Goal: Register for event/course

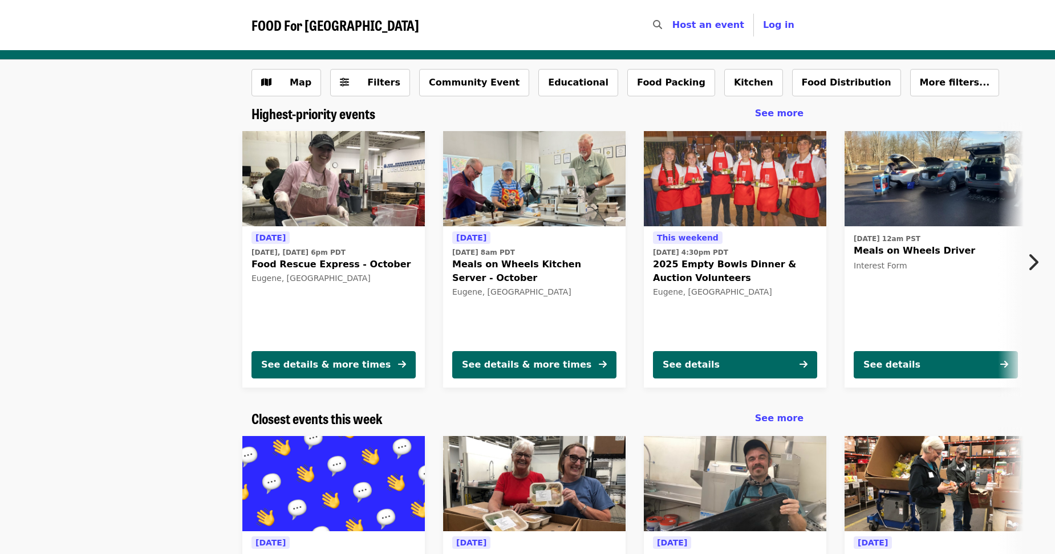
click at [316, 185] on img at bounding box center [333, 179] width 182 height 96
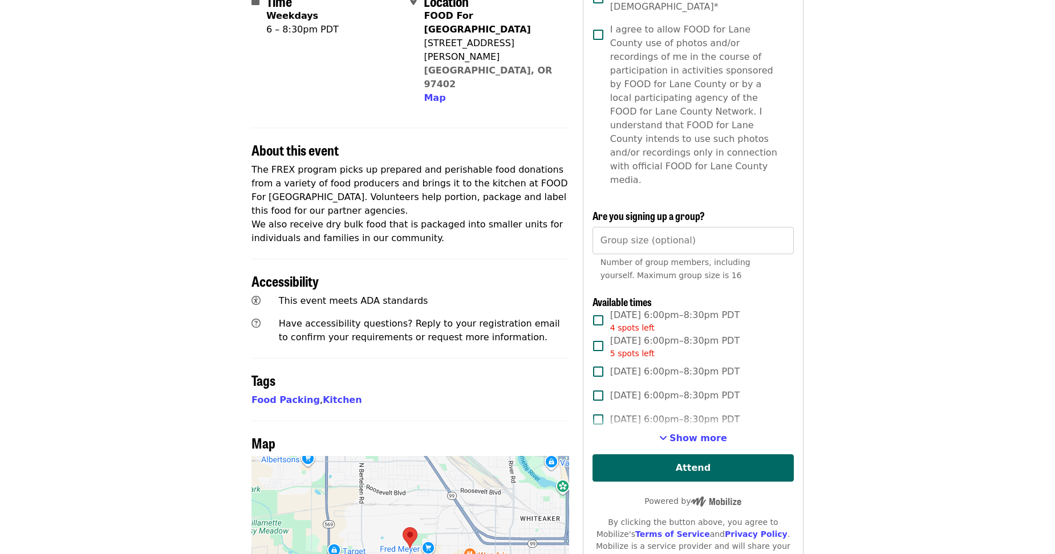
scroll to position [285, 0]
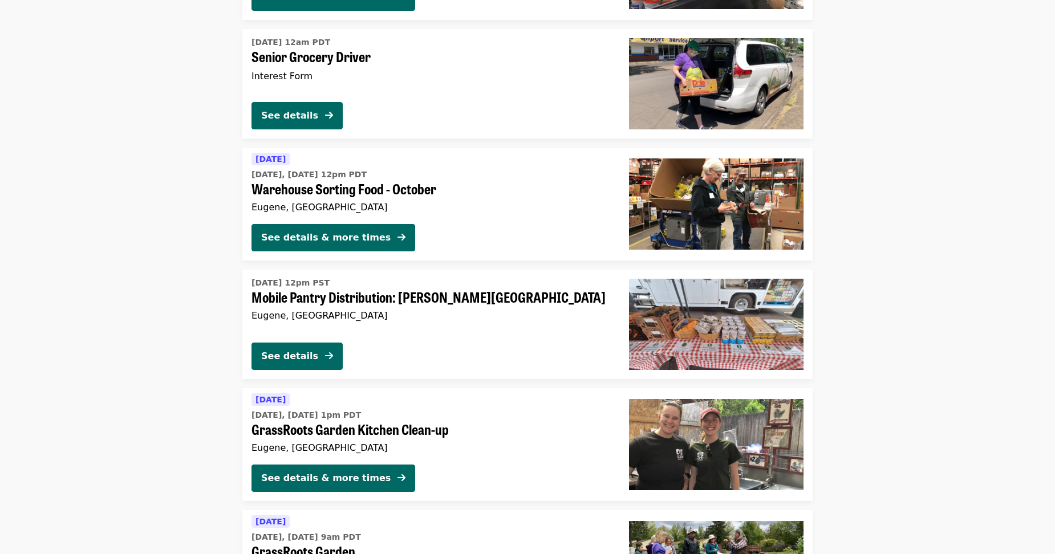
scroll to position [2167, 0]
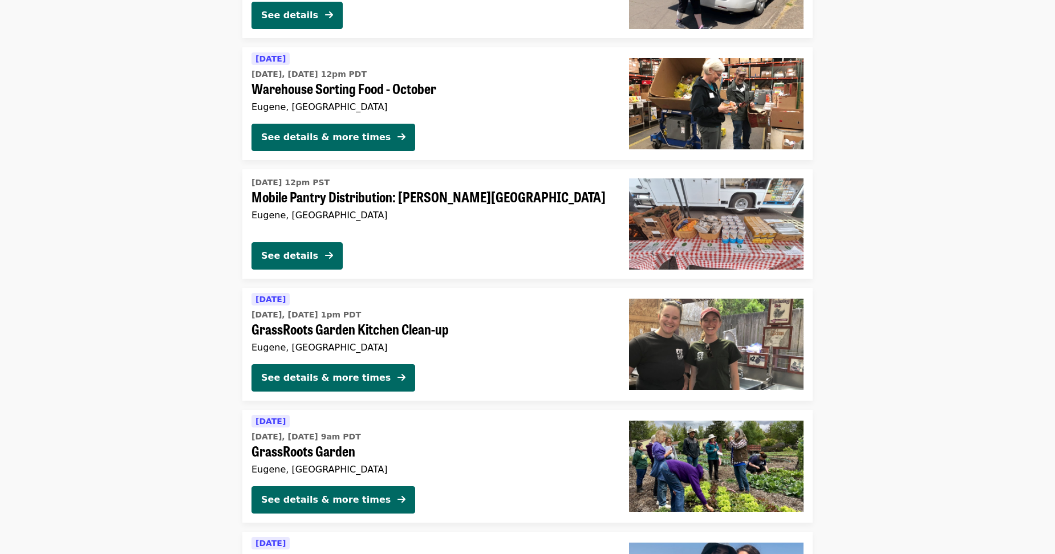
click at [404, 331] on span "GrassRoots Garden Kitchen Clean-up" at bounding box center [430, 329] width 359 height 17
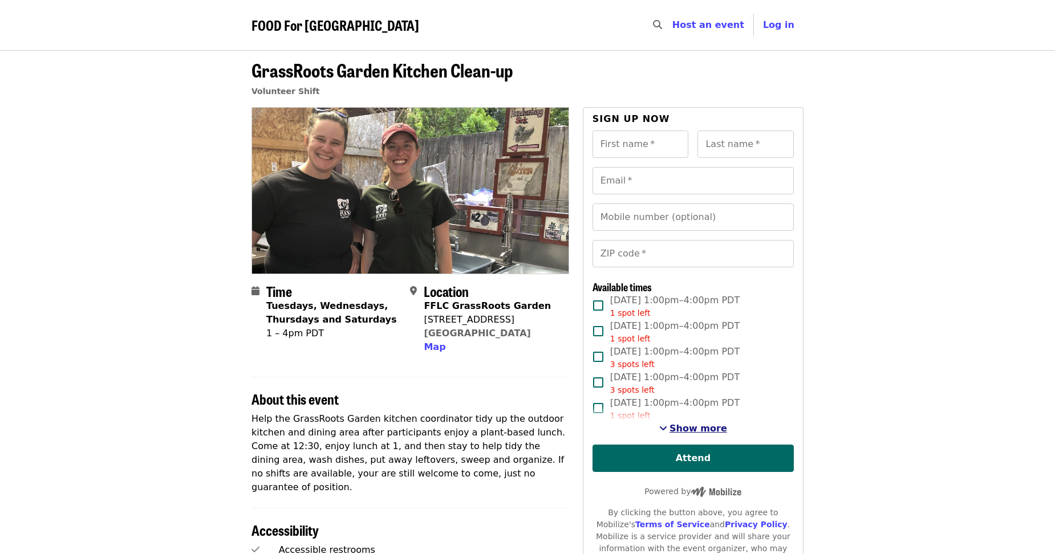
click at [689, 428] on span "Show more" at bounding box center [698, 428] width 58 height 11
